Goal: Task Accomplishment & Management: Complete application form

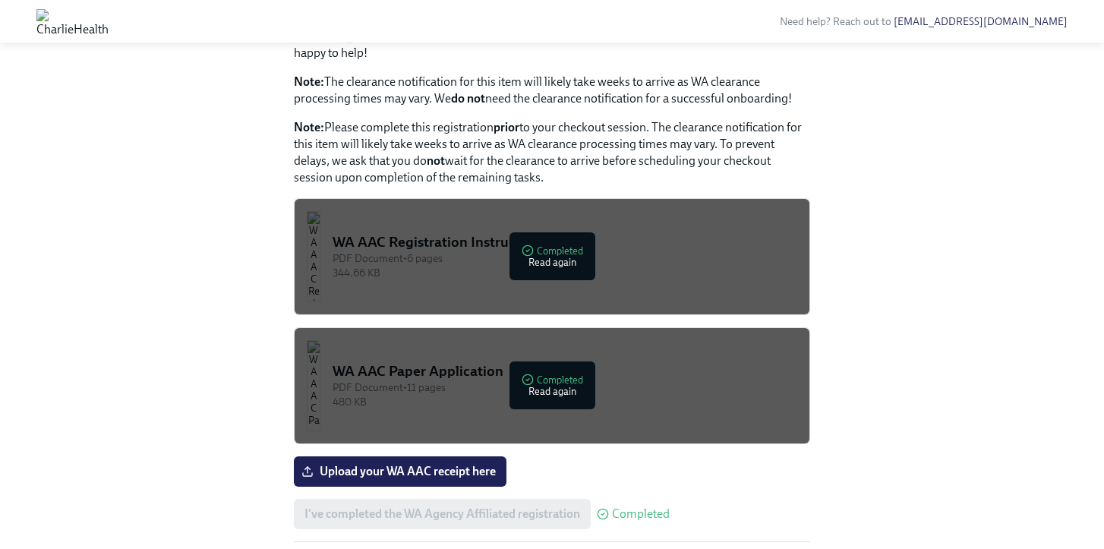
scroll to position [721, 0]
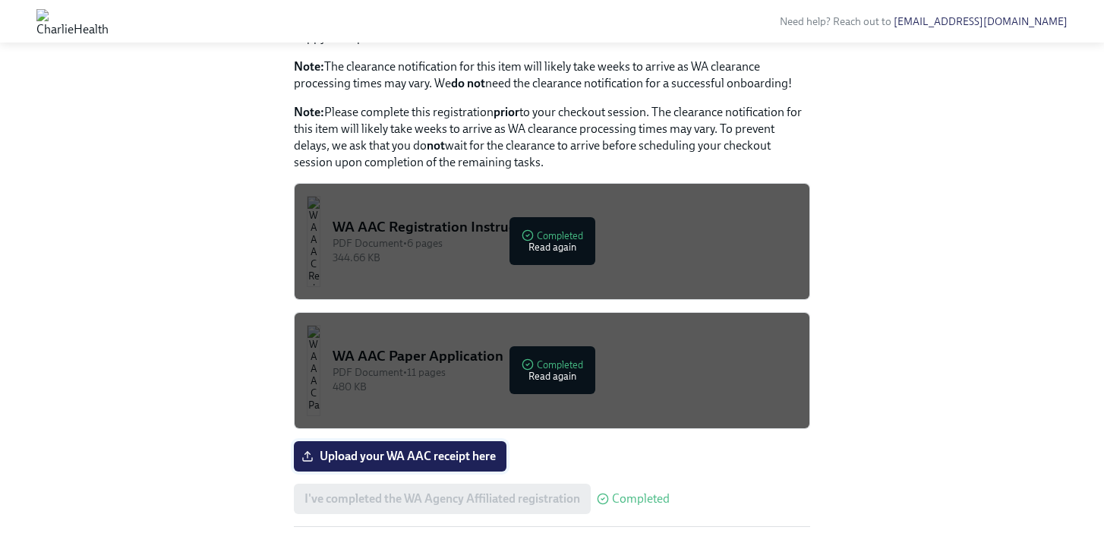
click at [465, 449] on span "Upload your WA AAC receipt here" at bounding box center [399, 456] width 191 height 15
click at [0, 0] on input "Upload your WA AAC receipt here" at bounding box center [0, 0] width 0 height 0
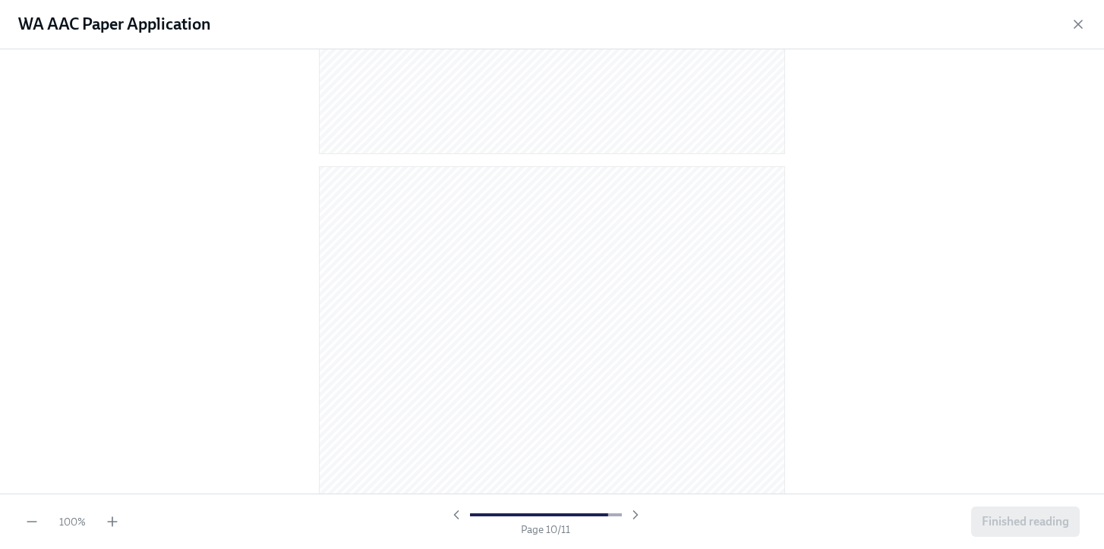
scroll to position [6332, 0]
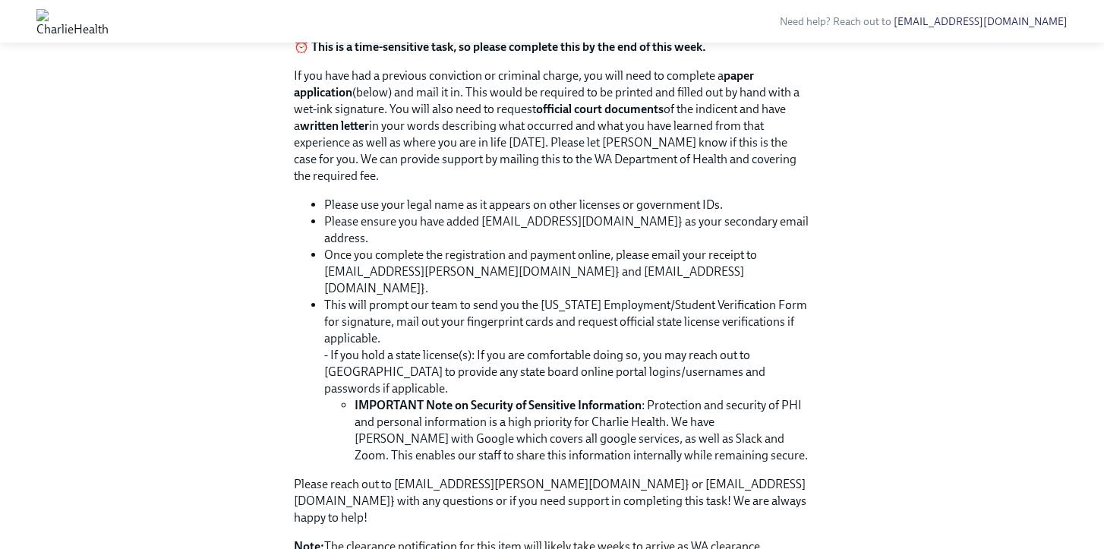
scroll to position [721, 0]
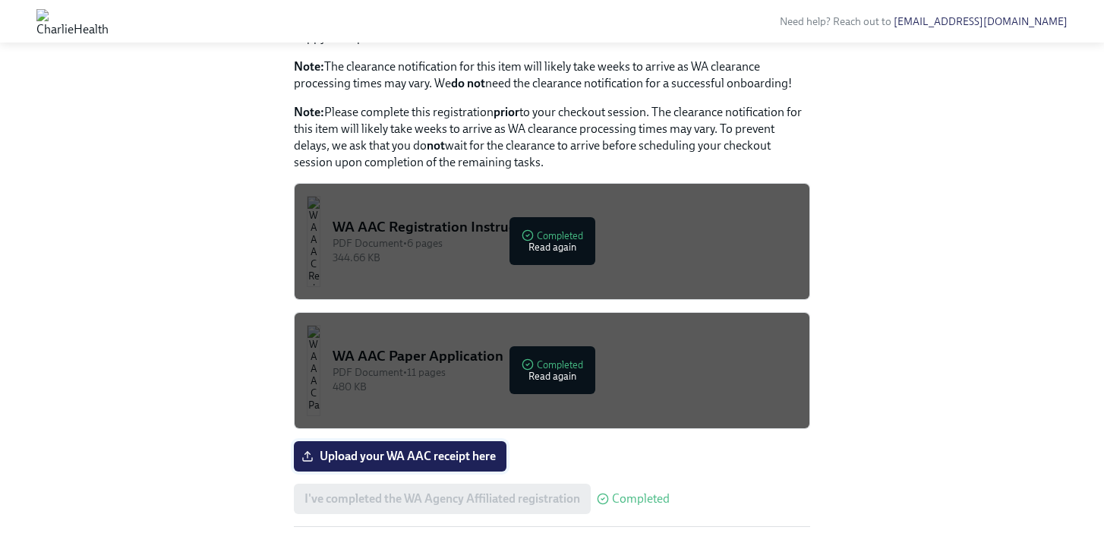
click at [460, 449] on span "Upload your WA AAC receipt here" at bounding box center [399, 456] width 191 height 15
click at [0, 0] on input "Upload your WA AAC receipt here" at bounding box center [0, 0] width 0 height 0
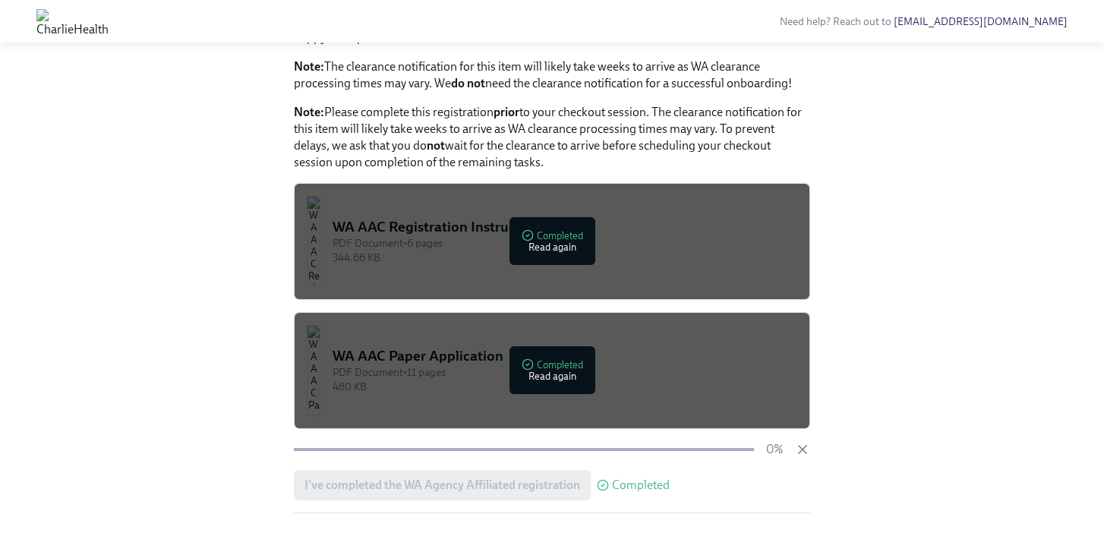
scroll to position [707, 0]
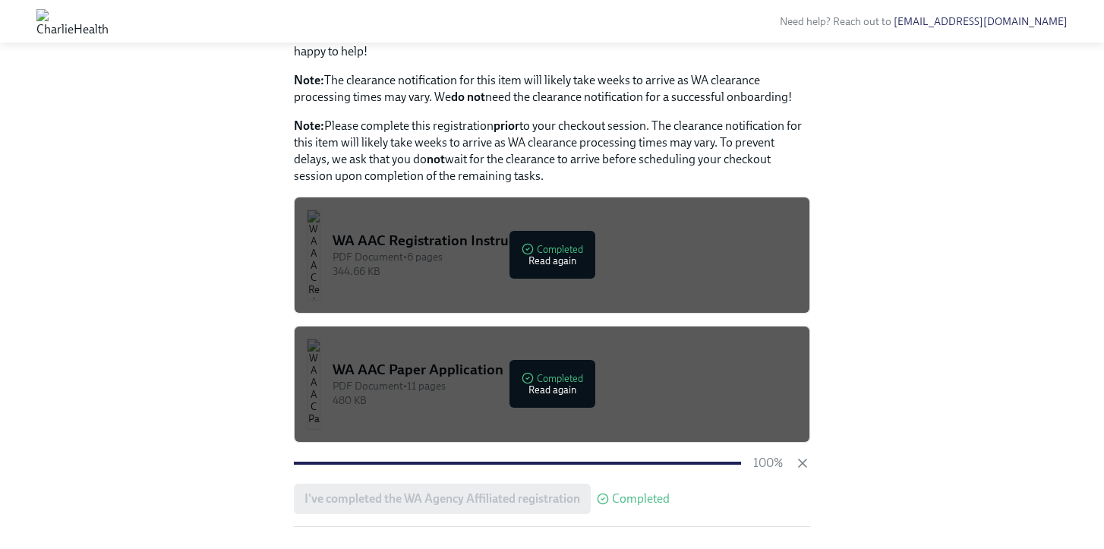
click at [635, 264] on div "344.66 KB" at bounding box center [564, 271] width 465 height 14
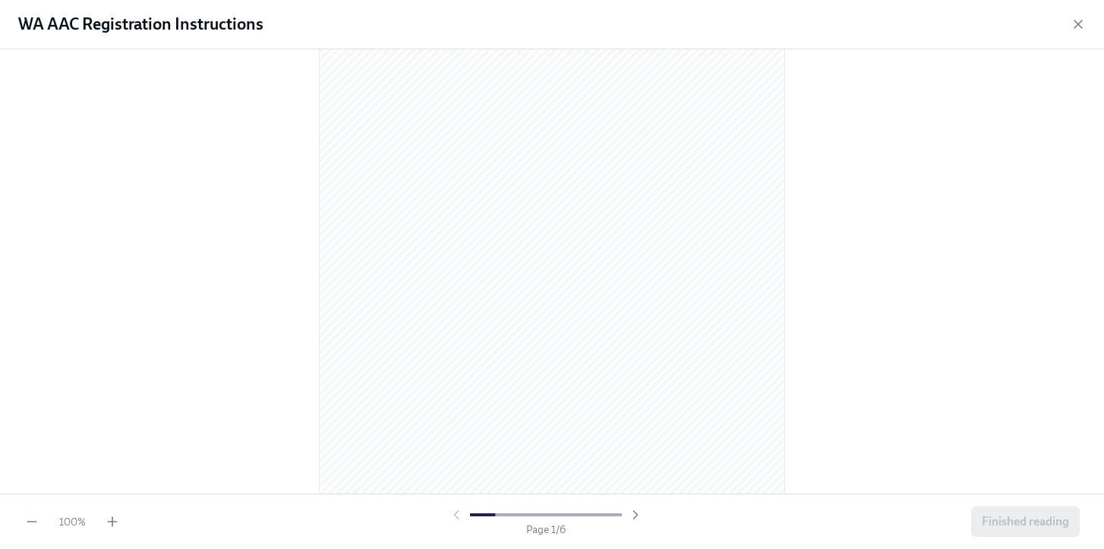
scroll to position [76, 0]
click at [799, 361] on div at bounding box center [552, 271] width 1104 height 444
